Goal: Complete application form

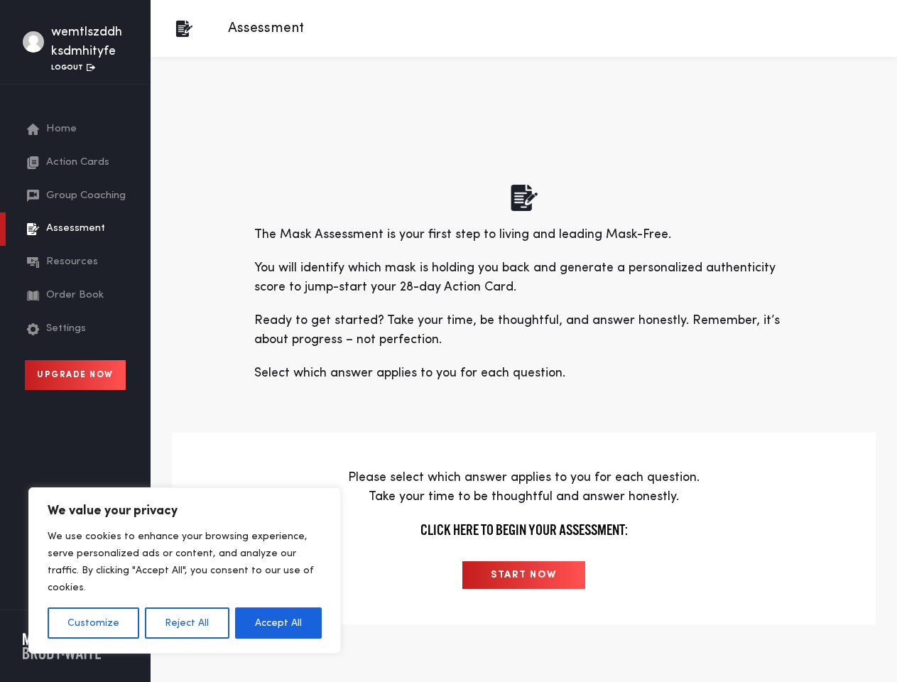
click at [448, 341] on p "Ready to get started? Take your time, be thoughtful, and answer honestly. Remem…" at bounding box center [524, 330] width 540 height 38
click at [93, 623] on button "Customize" at bounding box center [94, 622] width 92 height 31
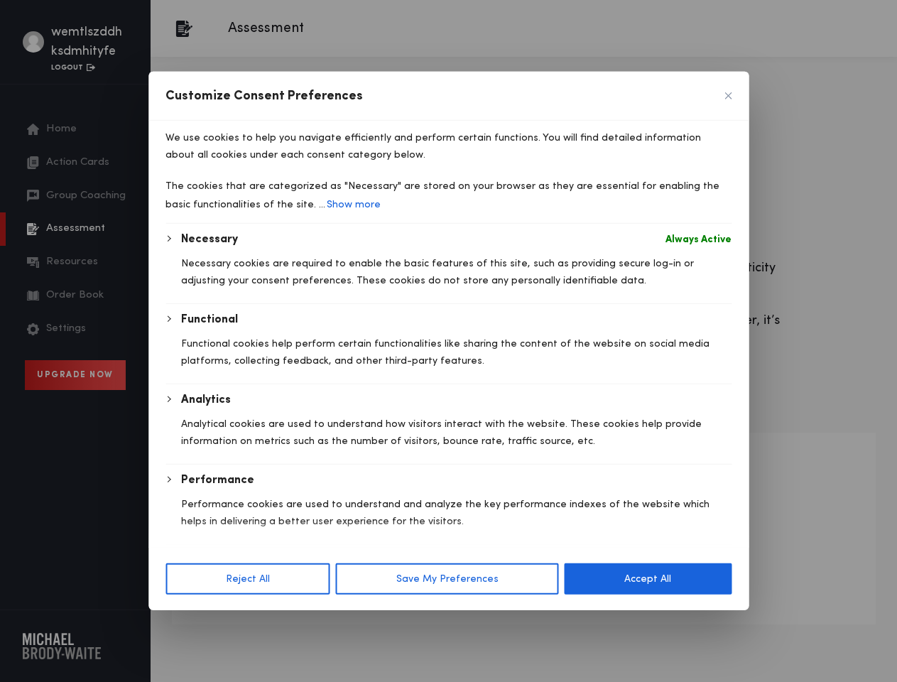
click at [186, 610] on div "Customize Consent Preferences We use cookies to help you navigate efficiently a…" at bounding box center [448, 341] width 600 height 539
click at [279, 623] on div at bounding box center [448, 341] width 897 height 682
click at [524, 575] on button "Save My Preferences" at bounding box center [447, 578] width 223 height 31
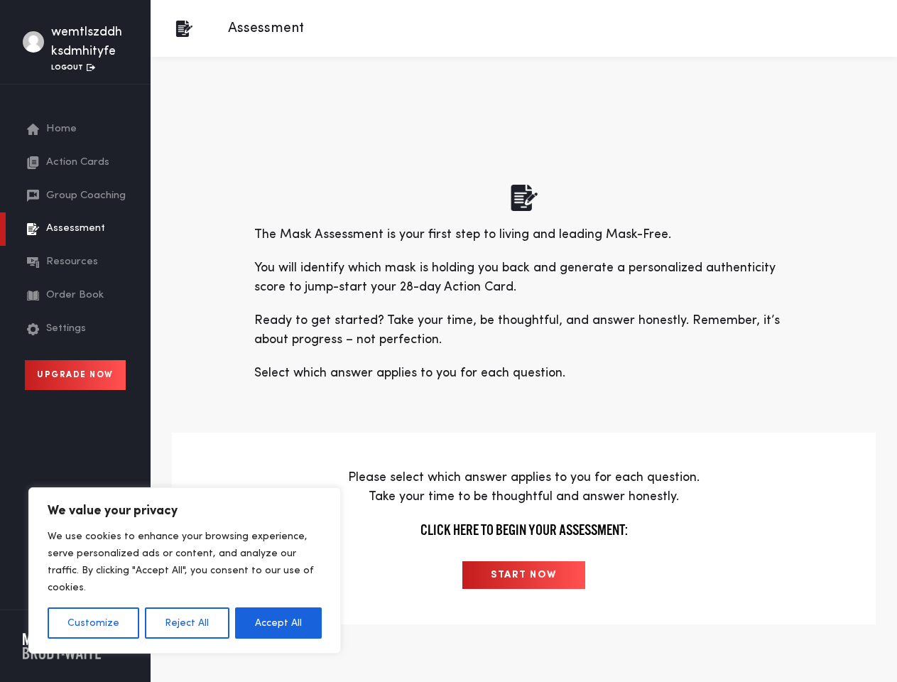
click at [448, 341] on p "Ready to get started? Take your time, be thoughtful, and answer honestly. Remem…" at bounding box center [524, 330] width 540 height 38
click at [93, 623] on button "Customize" at bounding box center [94, 622] width 92 height 31
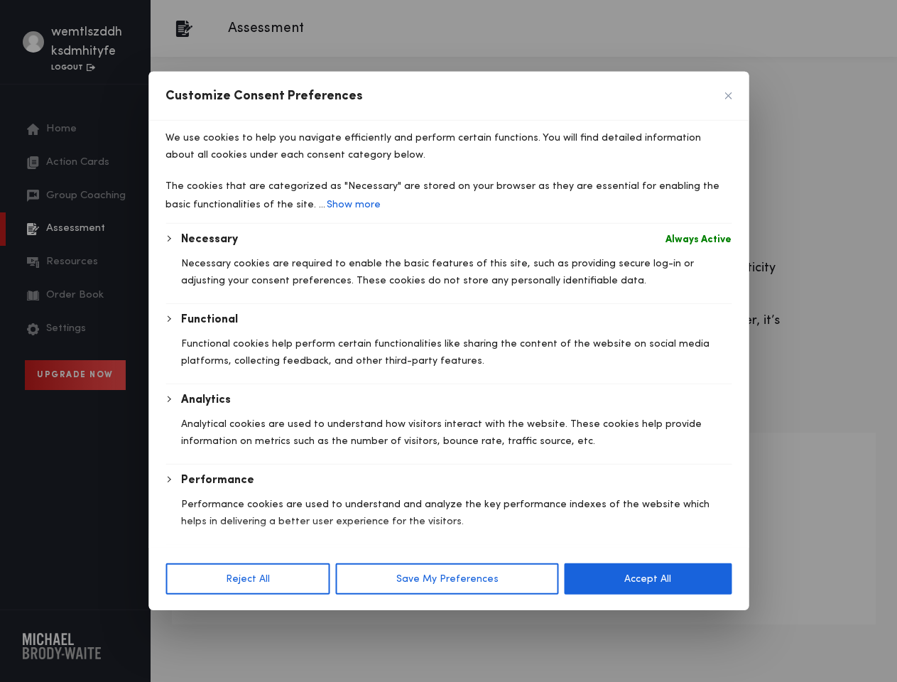
click at [186, 369] on p "Functional cookies help perform certain functionalities like sharing the conten…" at bounding box center [456, 352] width 551 height 34
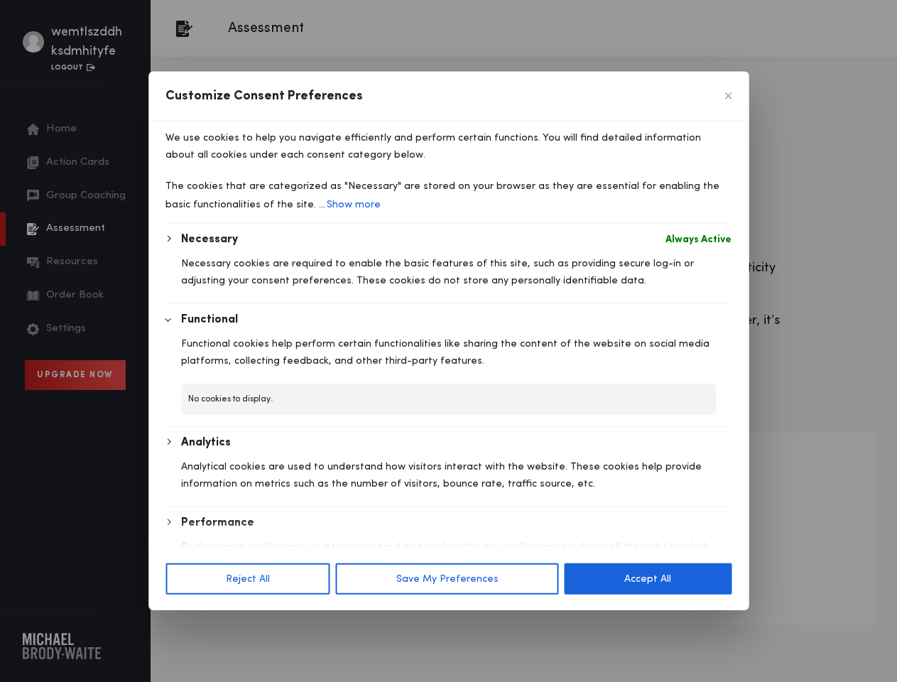
click at [279, 623] on div at bounding box center [448, 341] width 897 height 682
click at [524, 575] on button "Save My Preferences" at bounding box center [447, 578] width 223 height 31
